Goal: Task Accomplishment & Management: Manage account settings

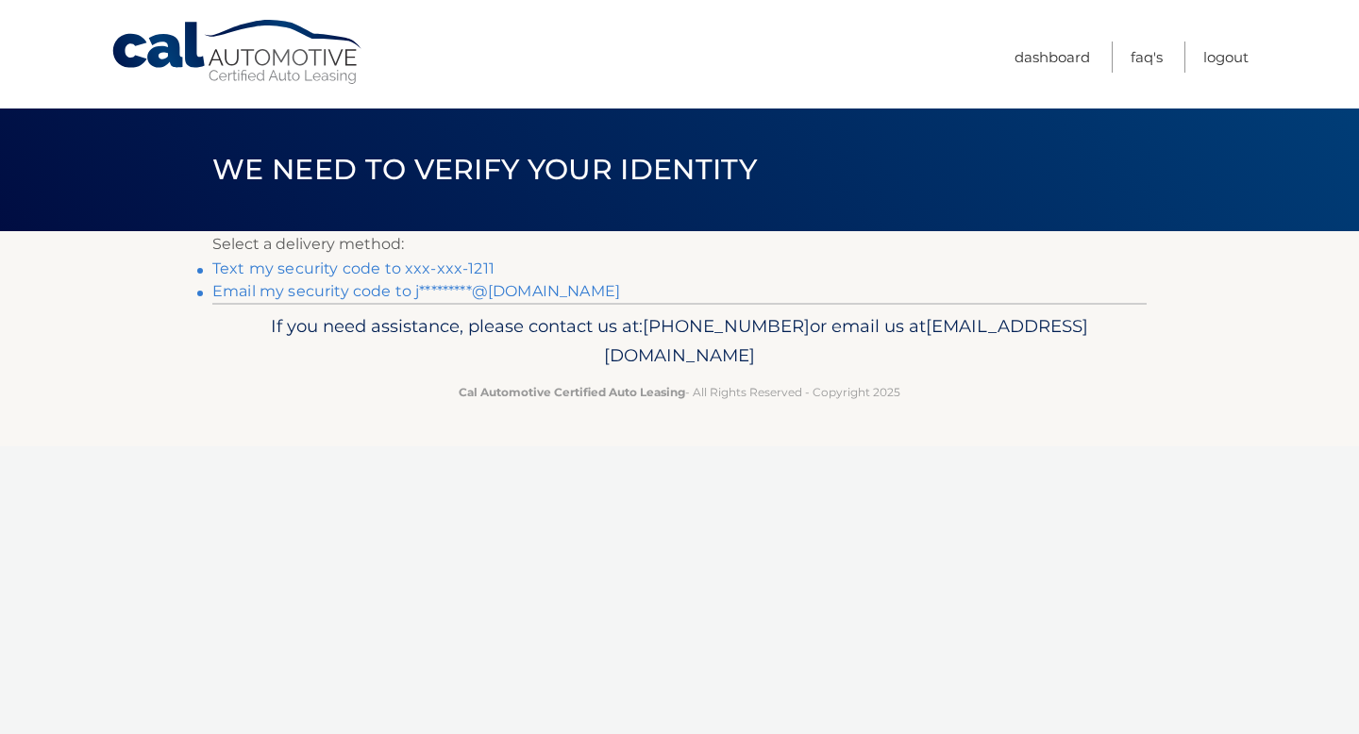
click at [466, 273] on link "Text my security code to xxx-xxx-1211" at bounding box center [353, 268] width 282 height 18
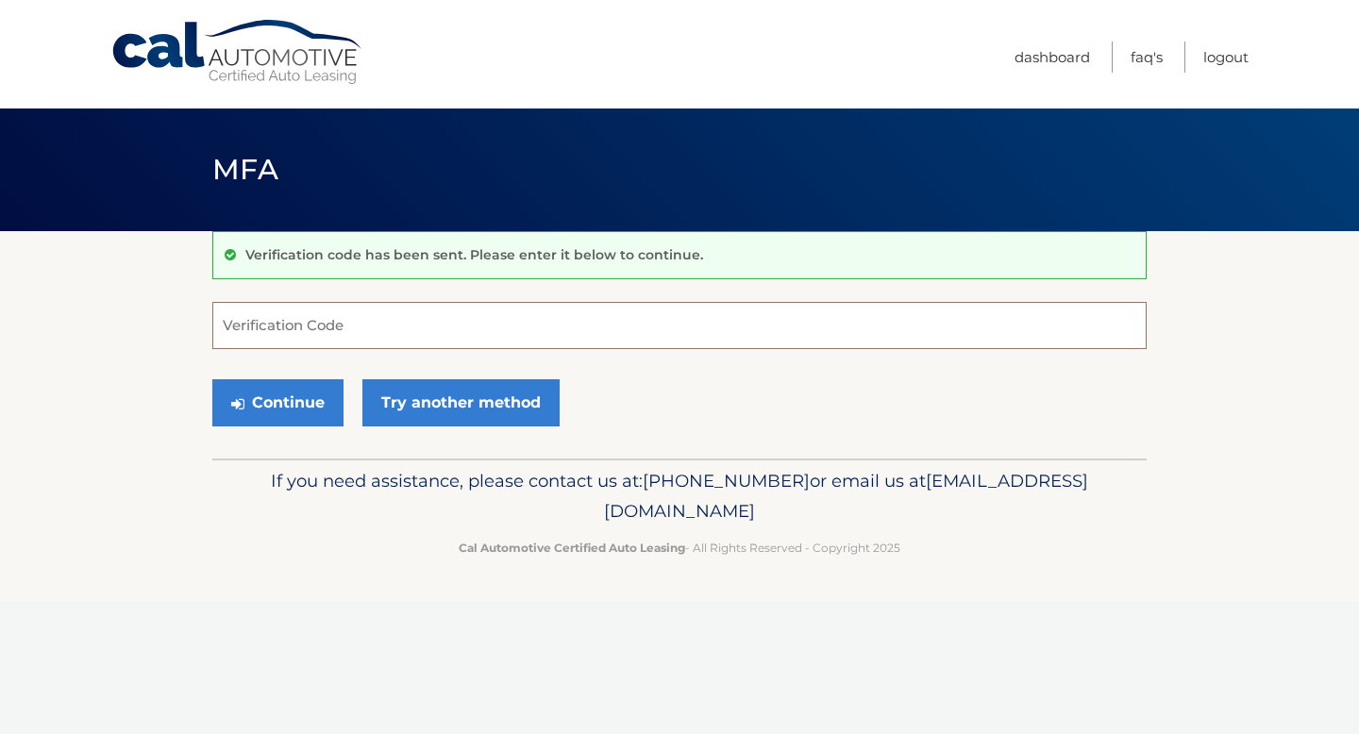
click at [391, 322] on input "Verification Code" at bounding box center [679, 325] width 934 height 47
type input "139293"
click at [292, 398] on button "Continue" at bounding box center [277, 402] width 131 height 47
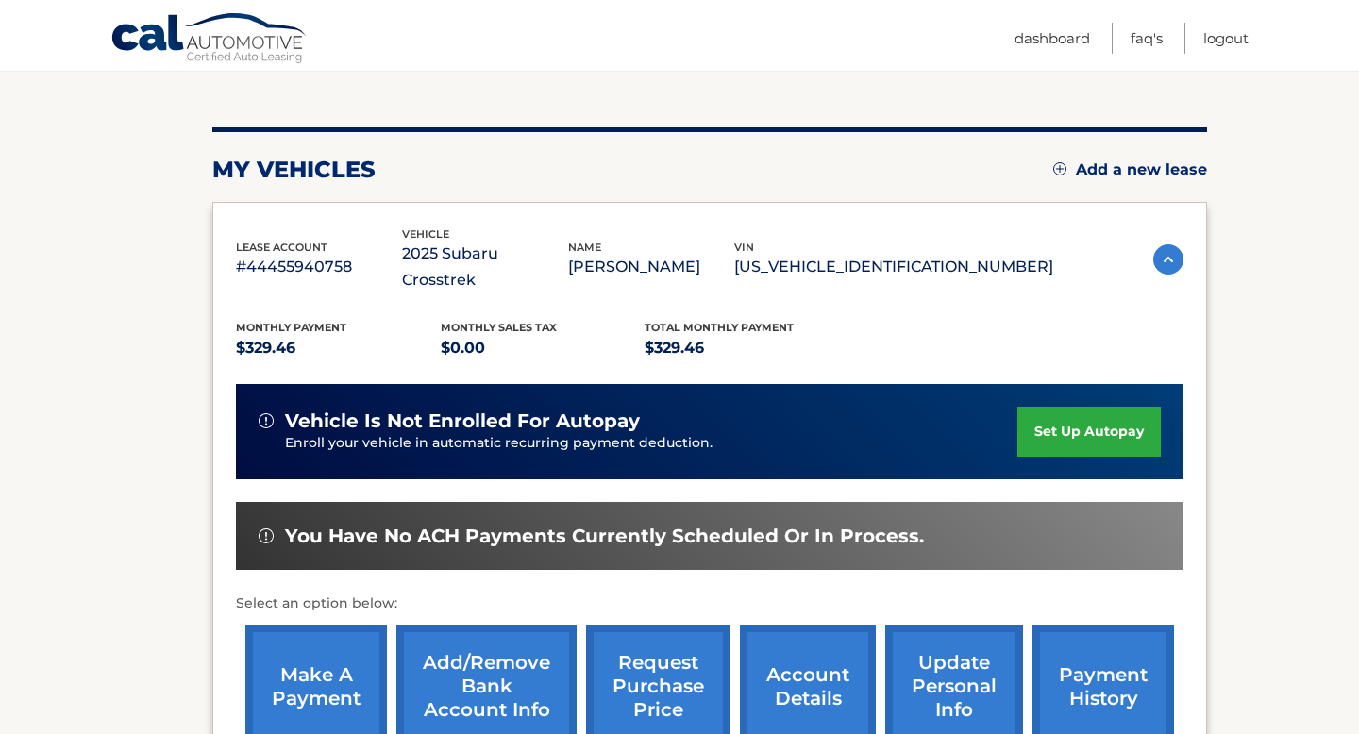
scroll to position [207, 0]
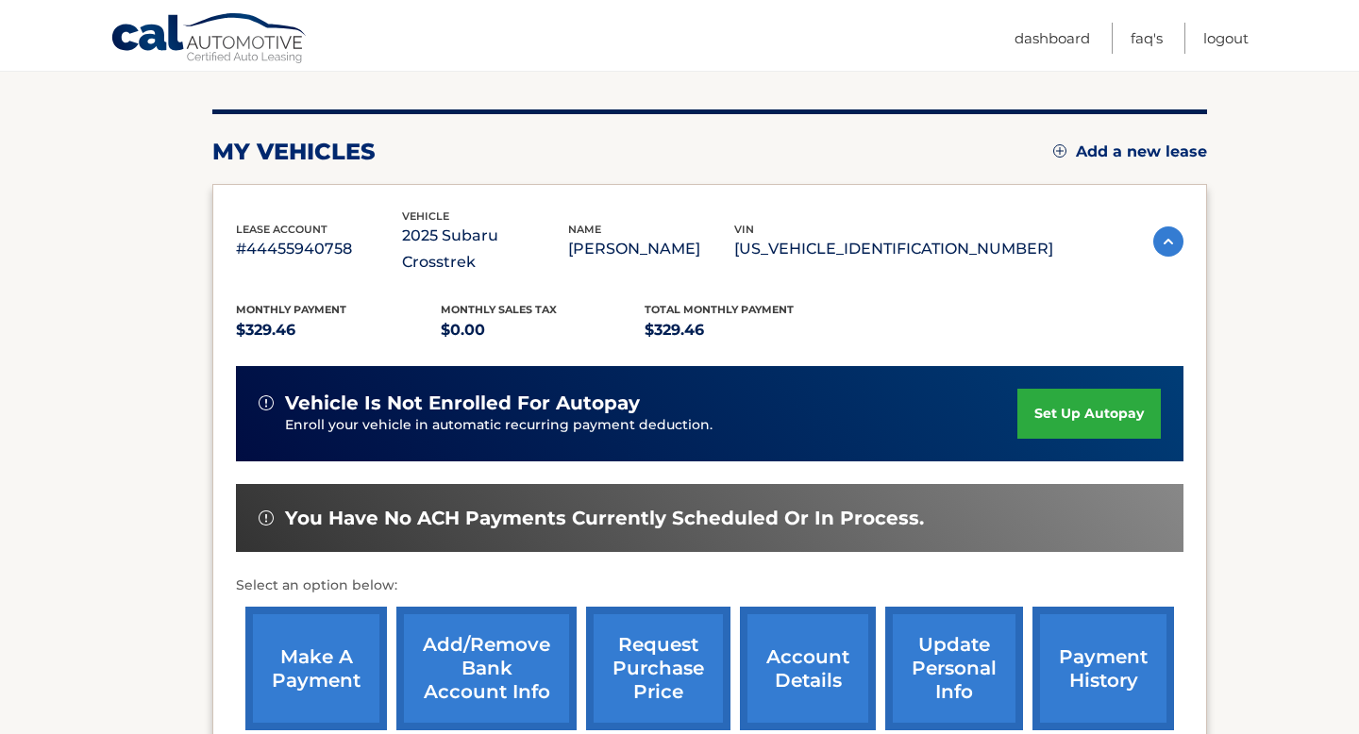
click at [820, 623] on link "account details" at bounding box center [808, 669] width 136 height 124
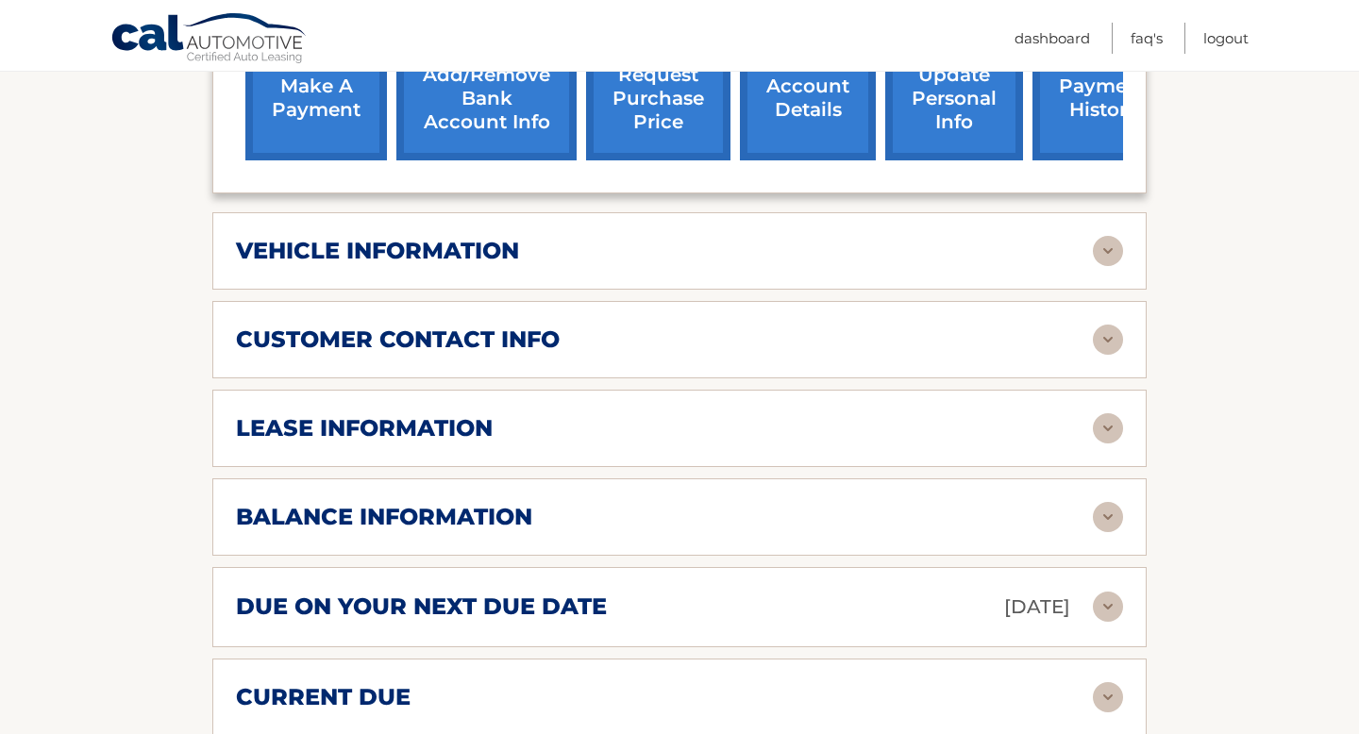
scroll to position [819, 0]
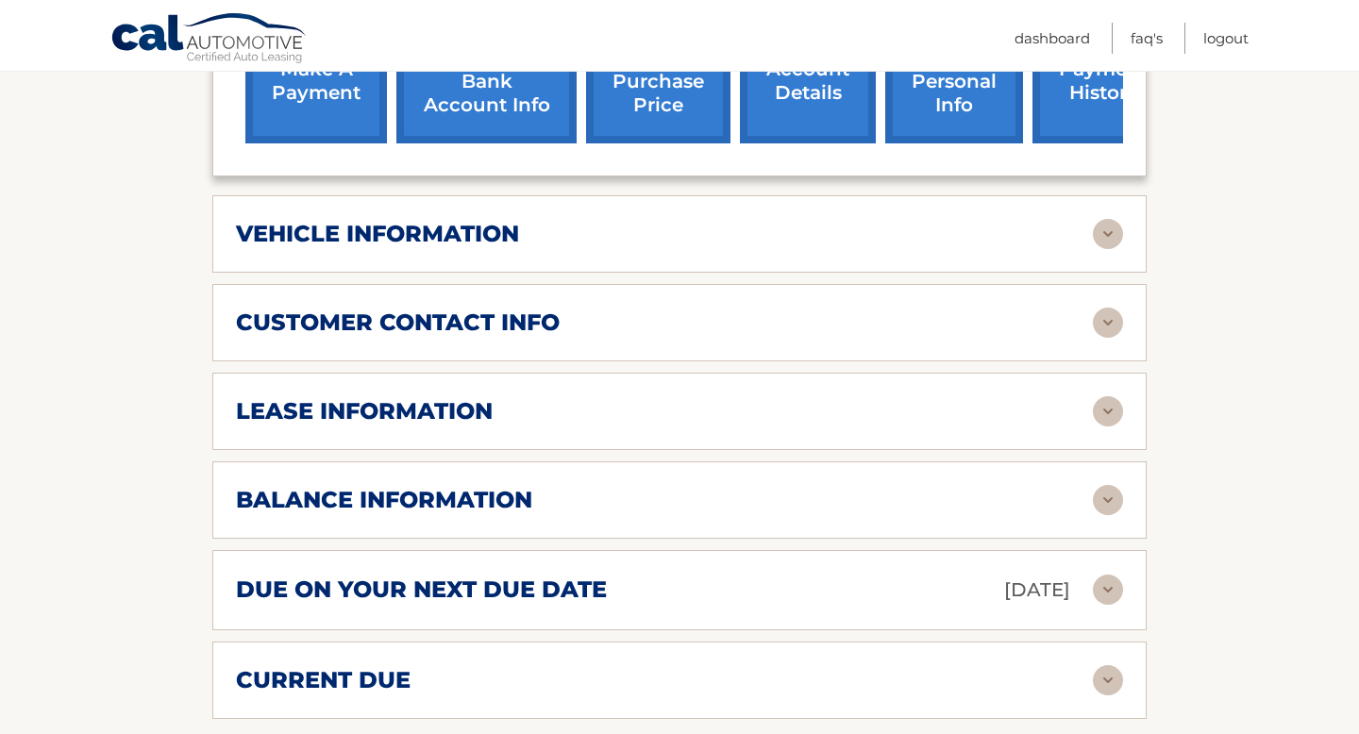
click at [1106, 575] on img at bounding box center [1108, 590] width 30 height 30
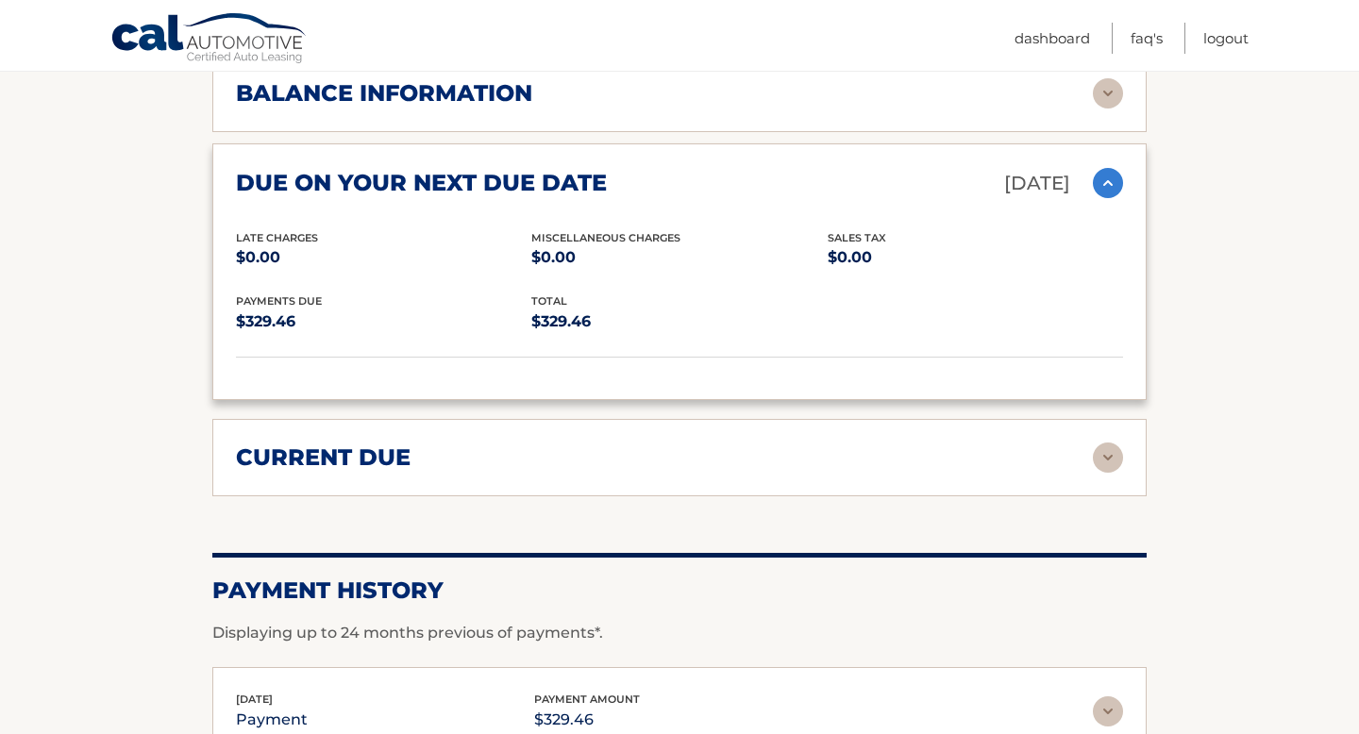
scroll to position [1248, 0]
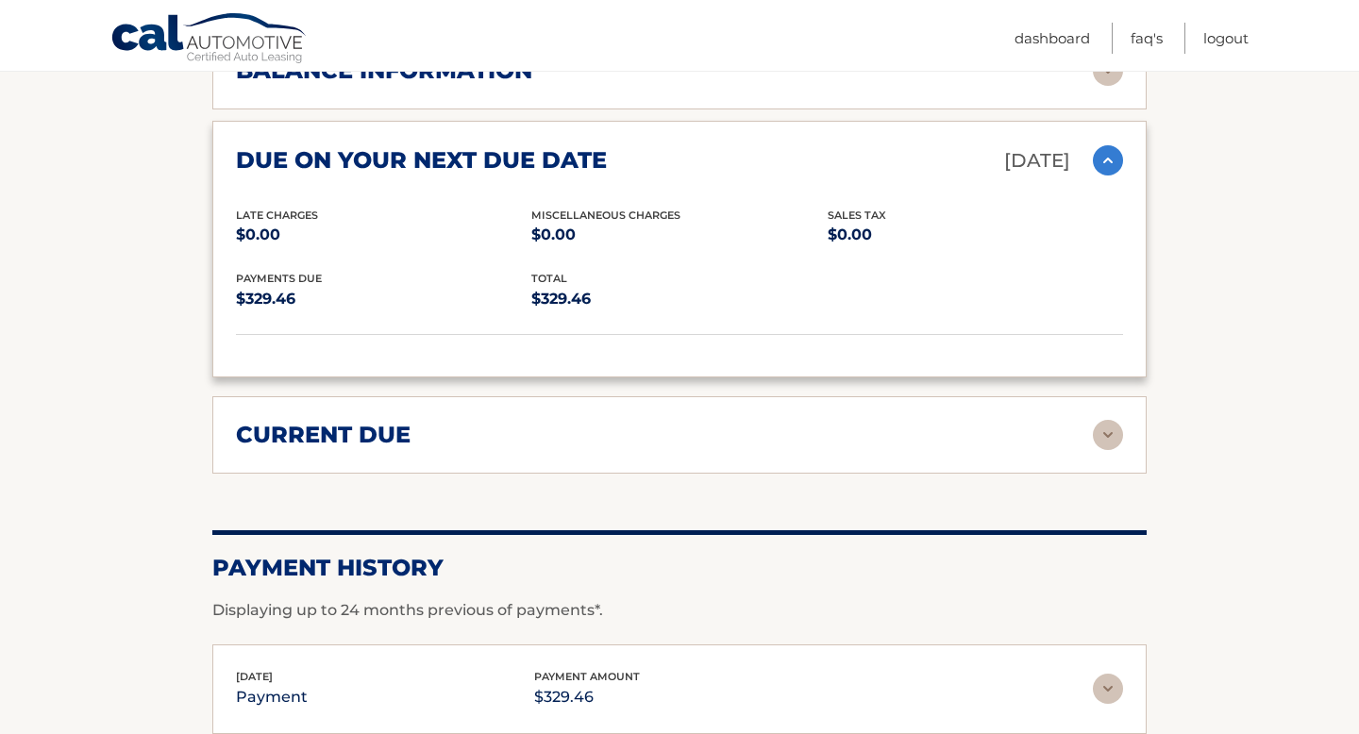
click at [1111, 420] on img at bounding box center [1108, 435] width 30 height 30
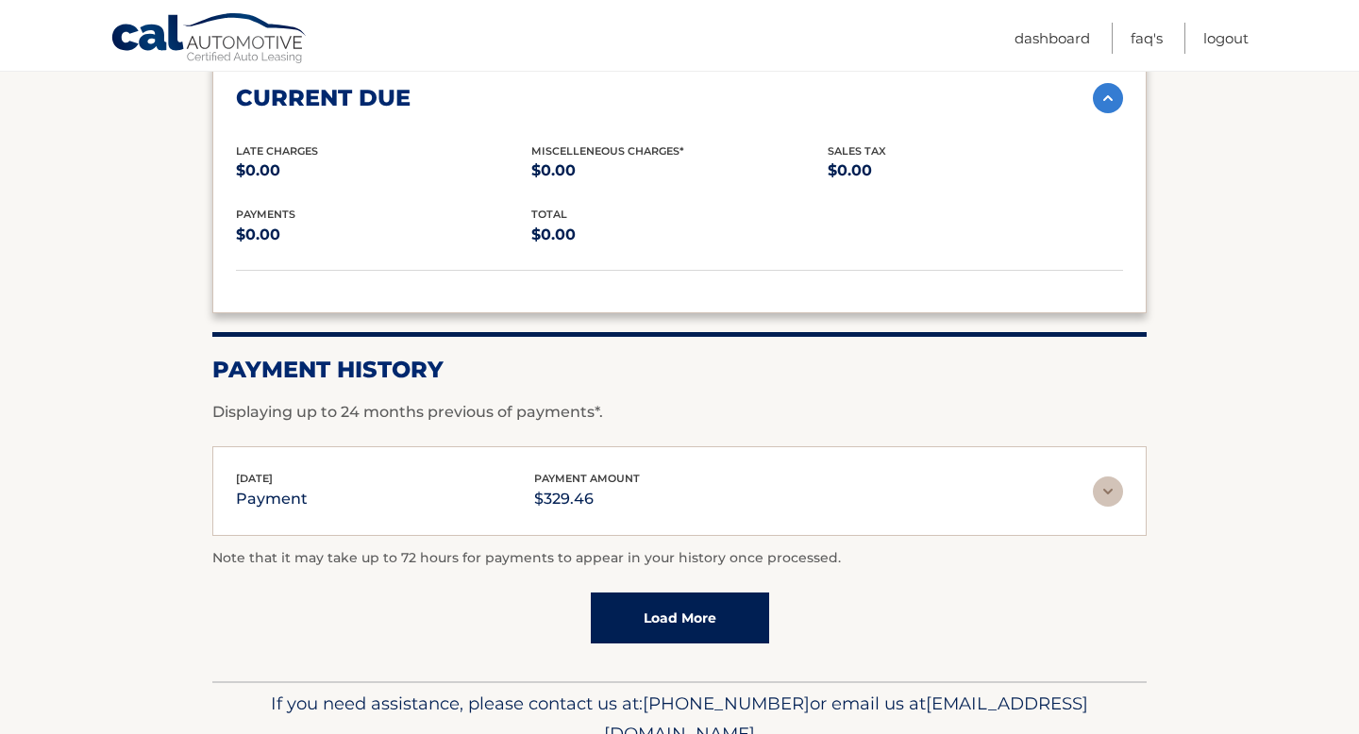
scroll to position [1593, 0]
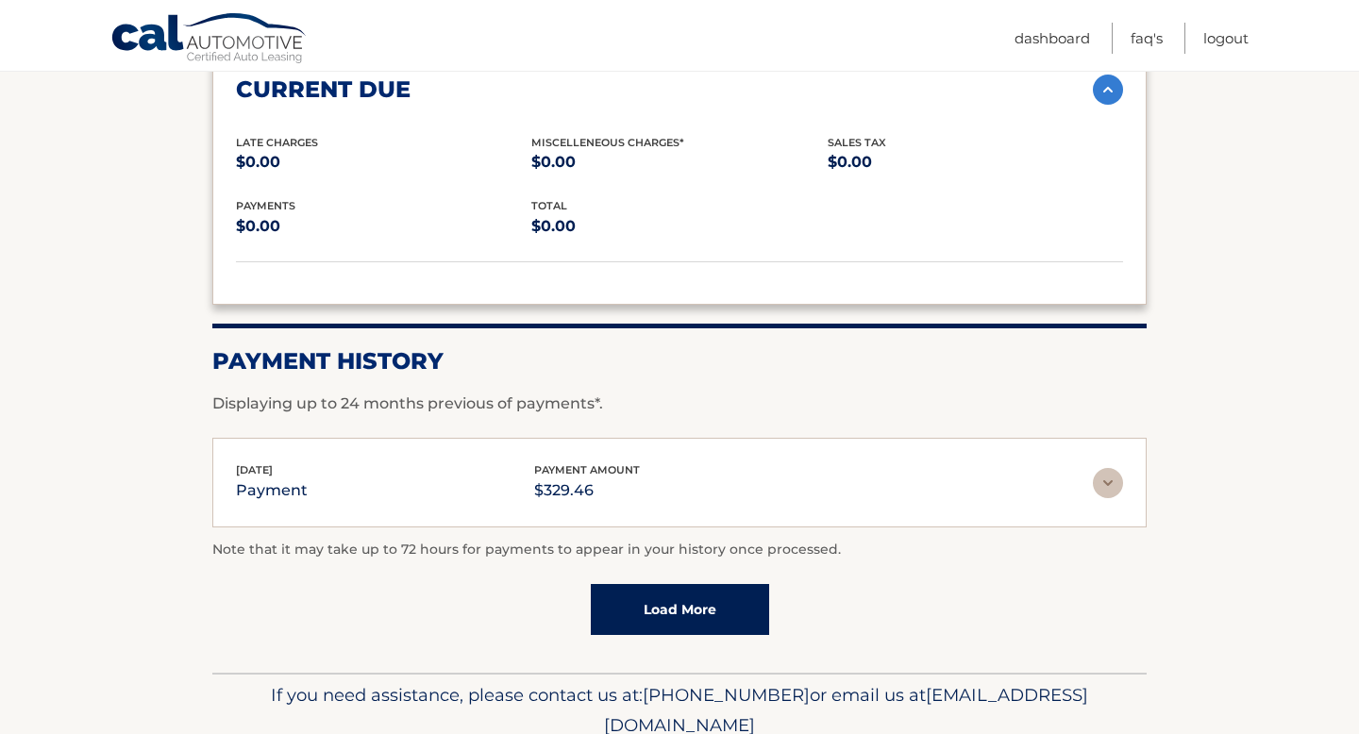
click at [1106, 468] on img at bounding box center [1108, 483] width 30 height 30
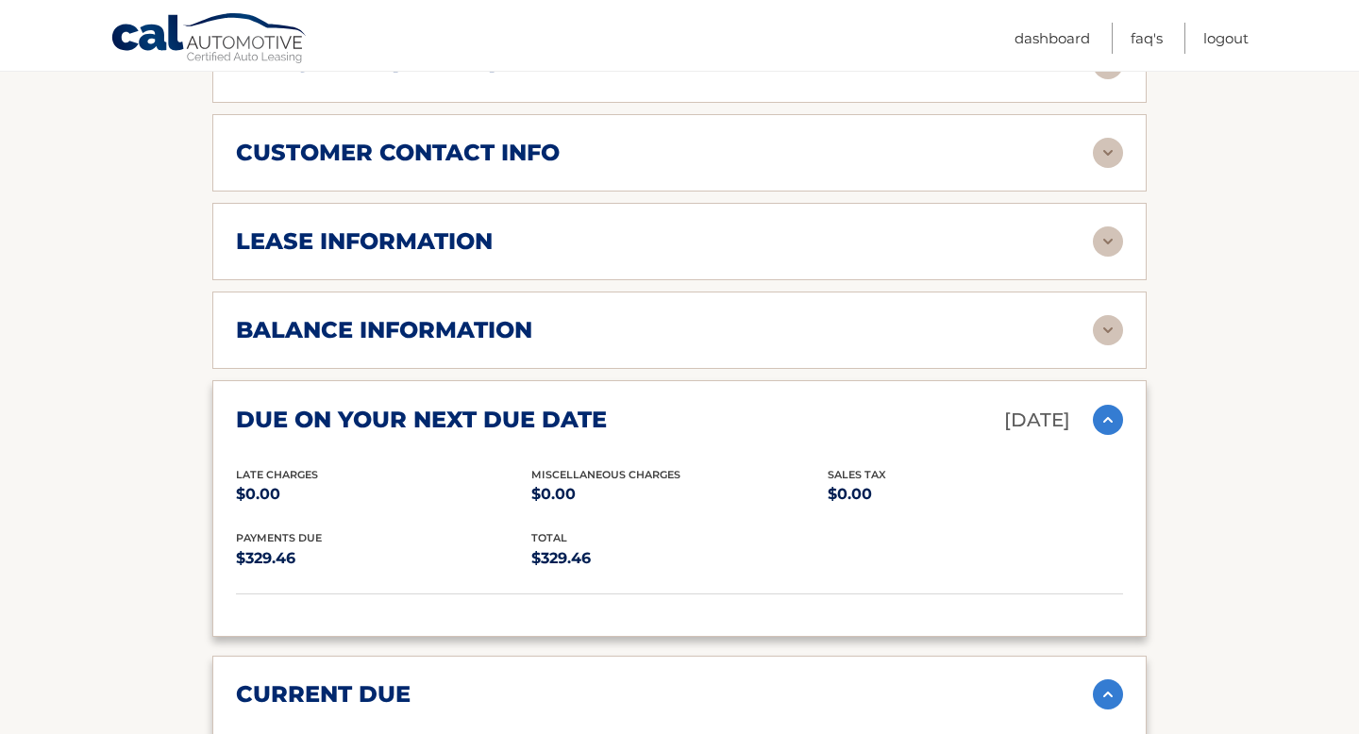
scroll to position [980, 0]
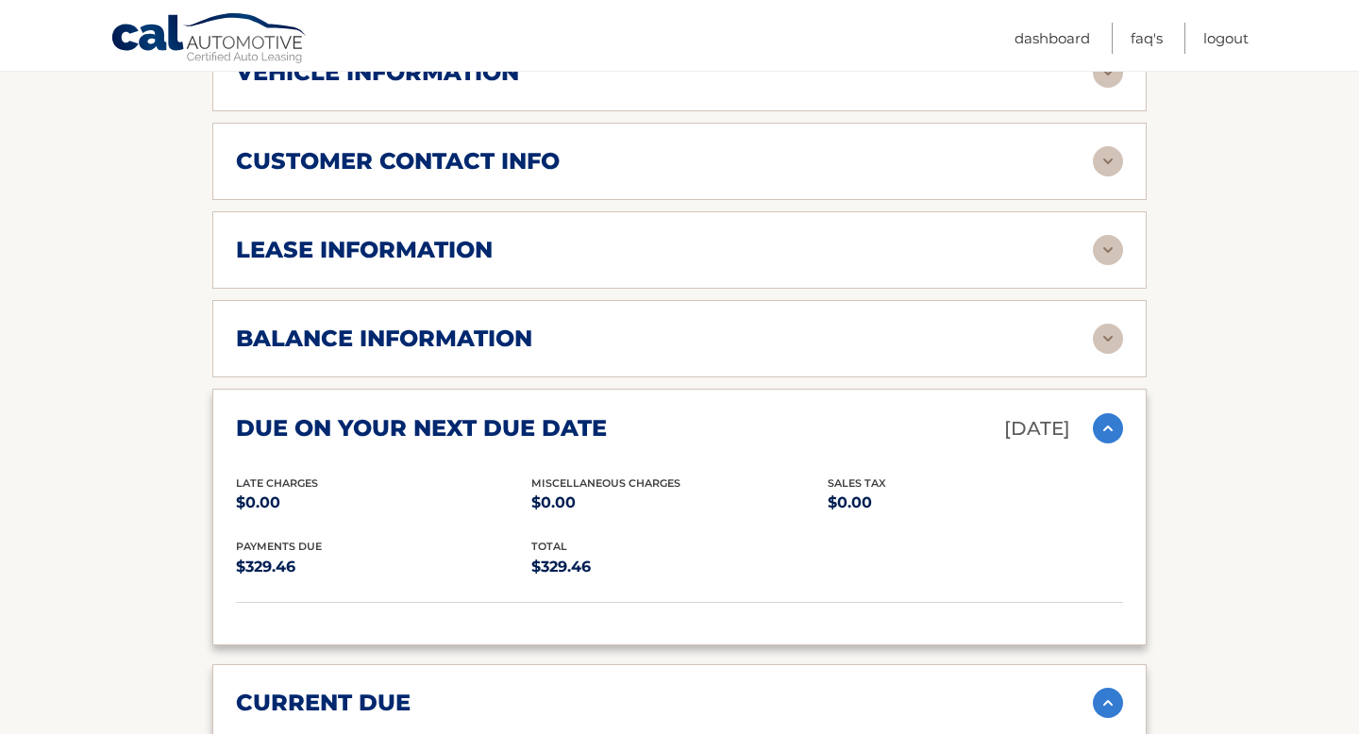
click at [1110, 324] on img at bounding box center [1108, 339] width 30 height 30
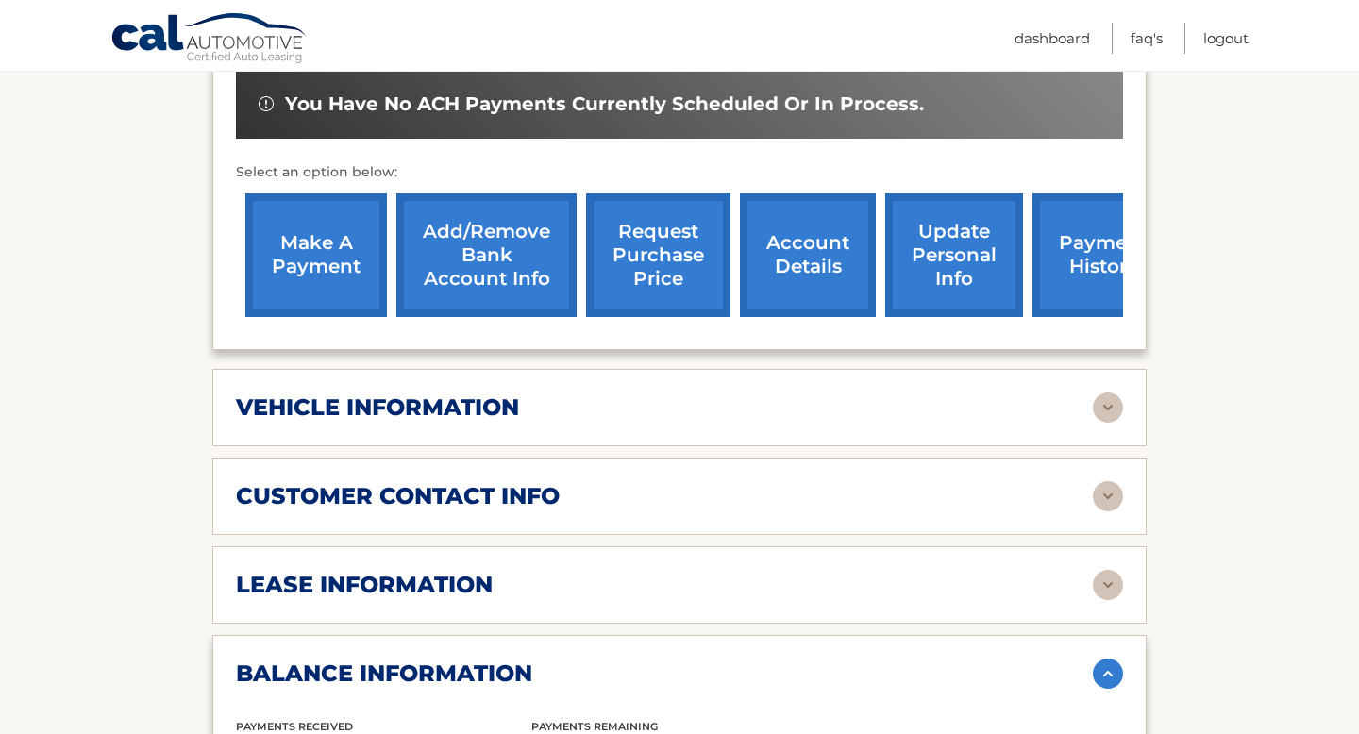
scroll to position [638, 0]
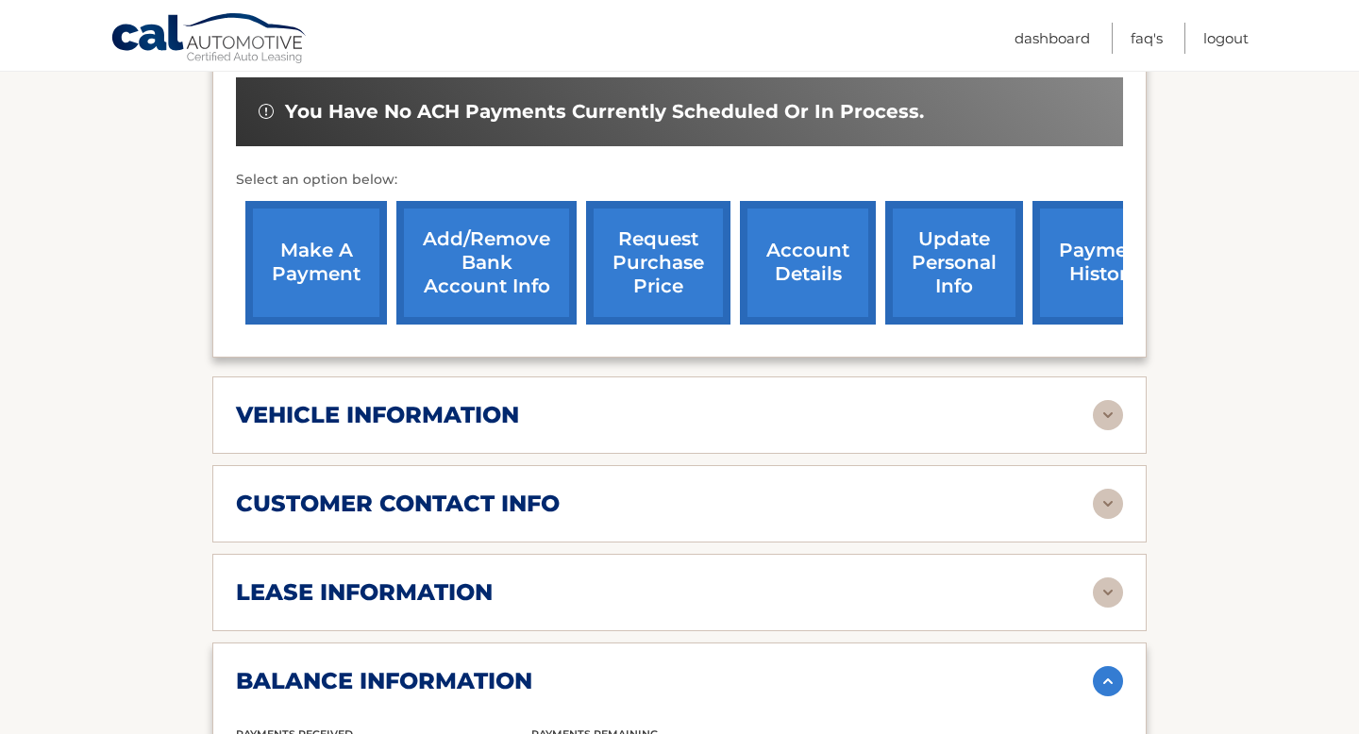
click at [309, 242] on link "make a payment" at bounding box center [316, 263] width 142 height 124
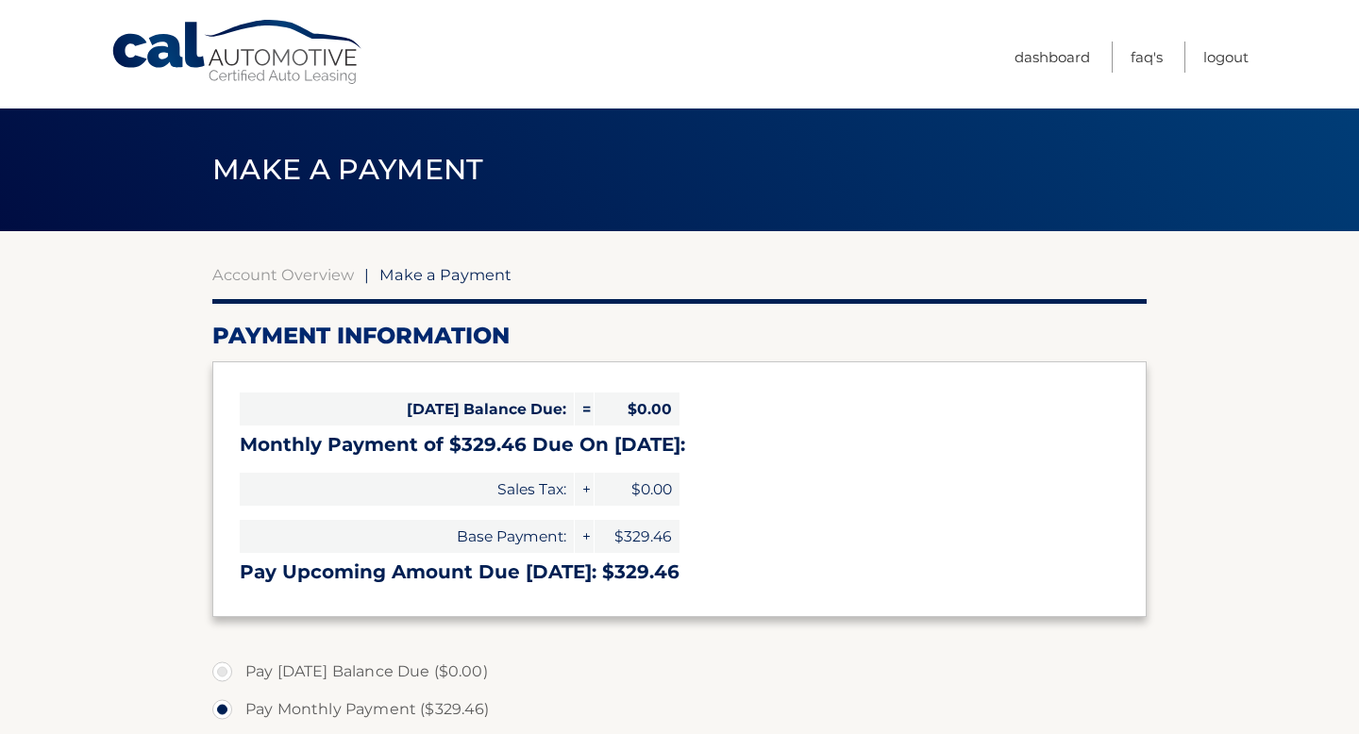
select select "ZTM0NWExZWMtNzVhZS00MGFjLWFkOGQtMDFjZDQwNTcwODBj"
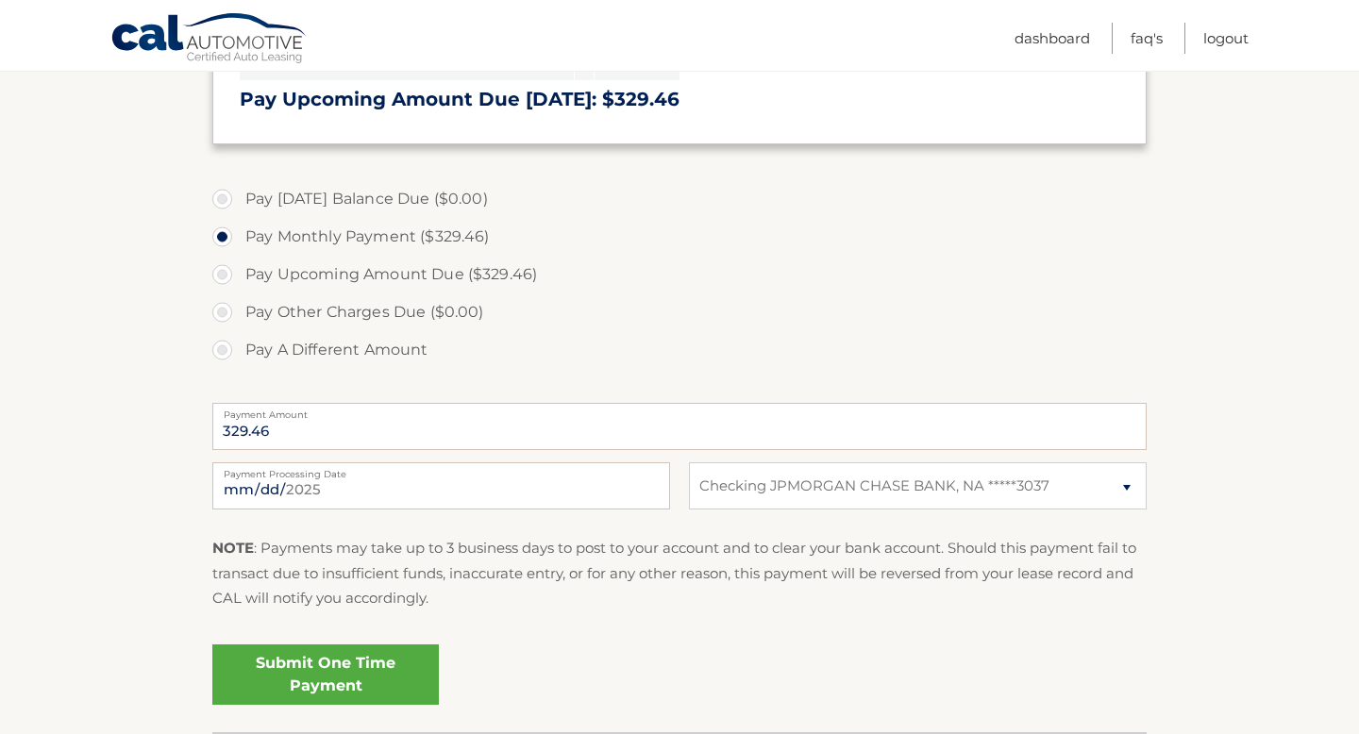
scroll to position [474, 0]
click at [339, 675] on link "Submit One Time Payment" at bounding box center [325, 673] width 226 height 60
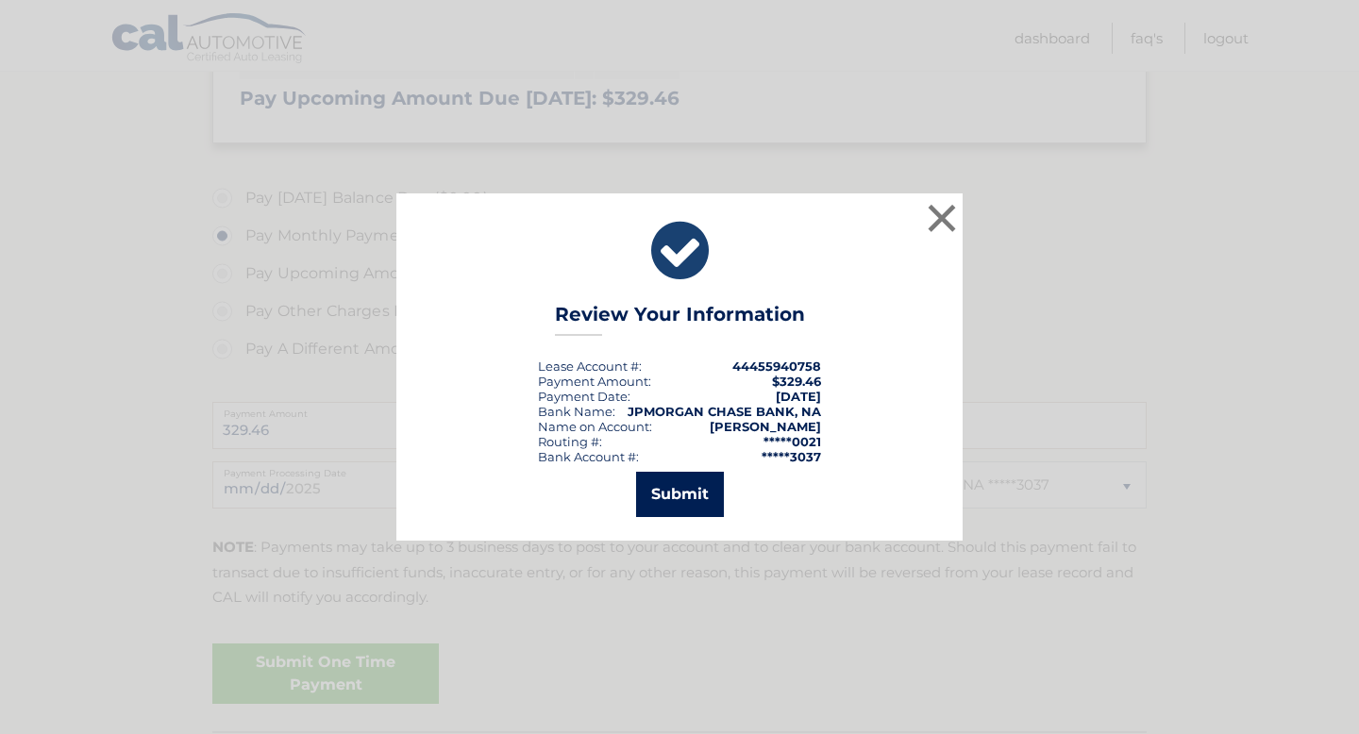
click at [667, 503] on button "Submit" at bounding box center [680, 494] width 88 height 45
